Goal: Task Accomplishment & Management: Use online tool/utility

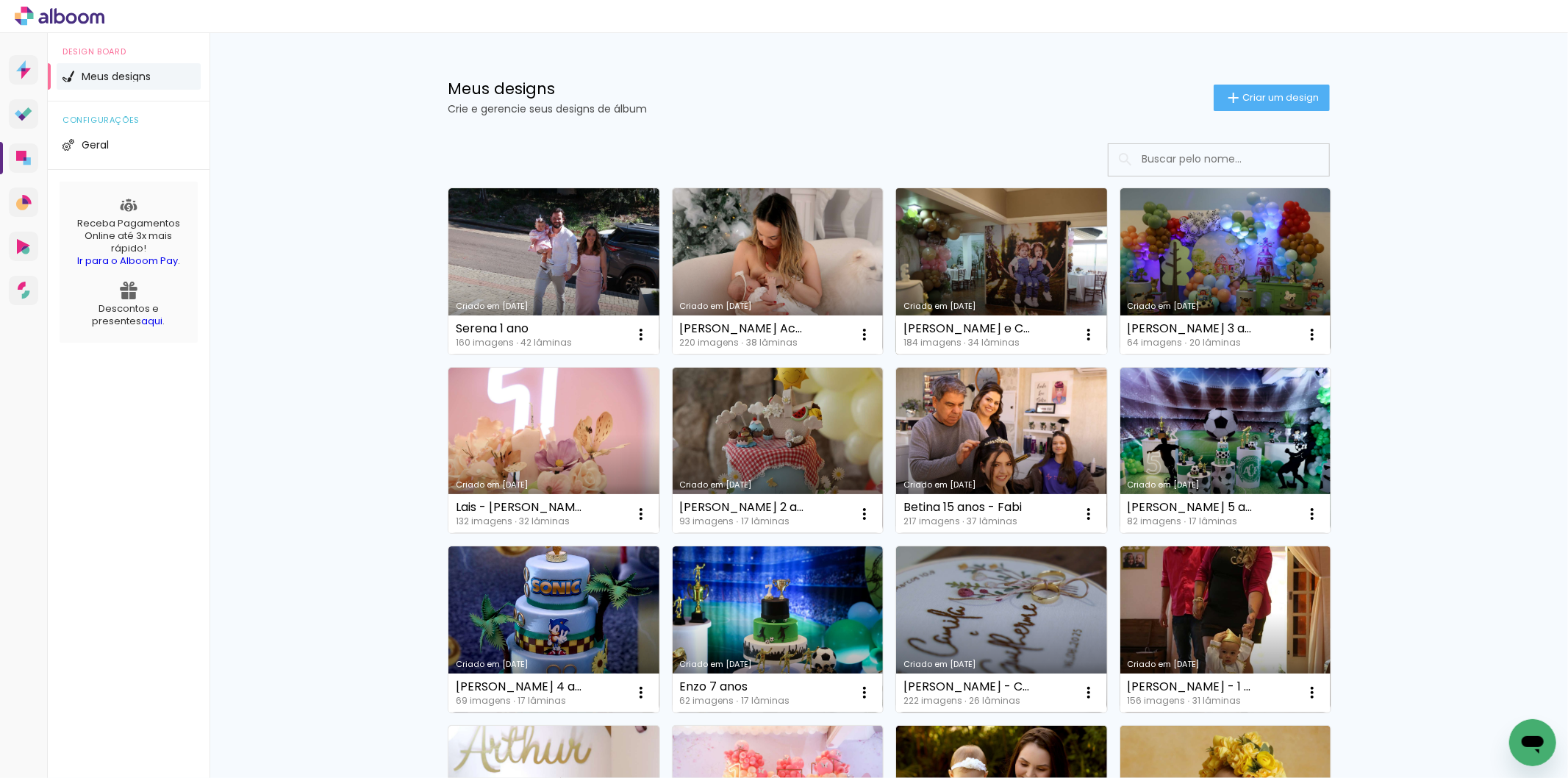
click at [996, 241] on link "Criado em [DATE]" at bounding box center [1002, 271] width 211 height 166
